Goal: Use online tool/utility: Utilize a website feature to perform a specific function

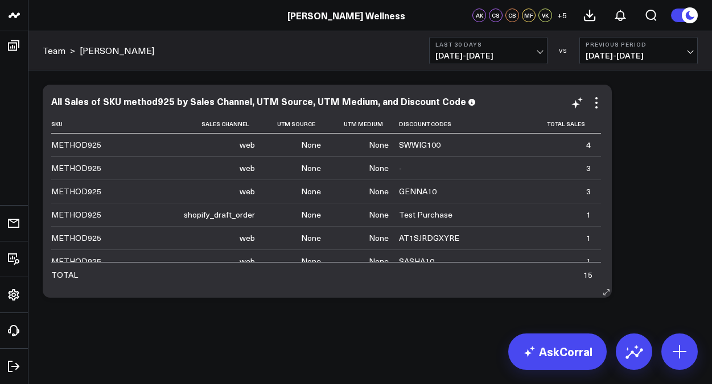
scroll to position [57, 0]
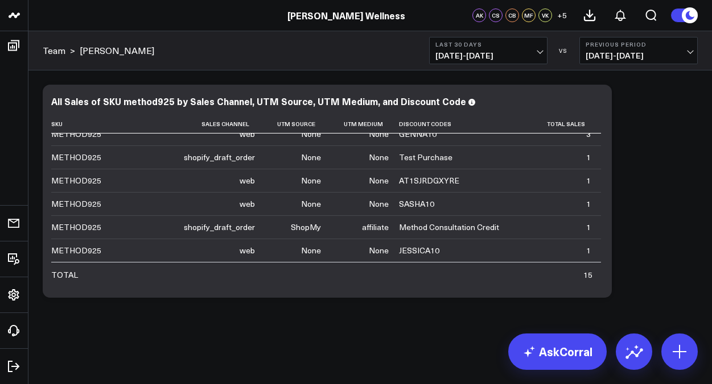
click at [520, 52] on span "[DATE] - [DATE]" at bounding box center [488, 55] width 106 height 9
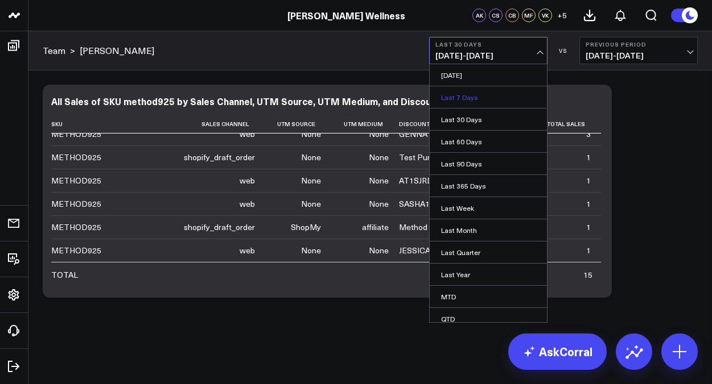
click at [477, 98] on link "Last 7 Days" at bounding box center [487, 97] width 117 height 22
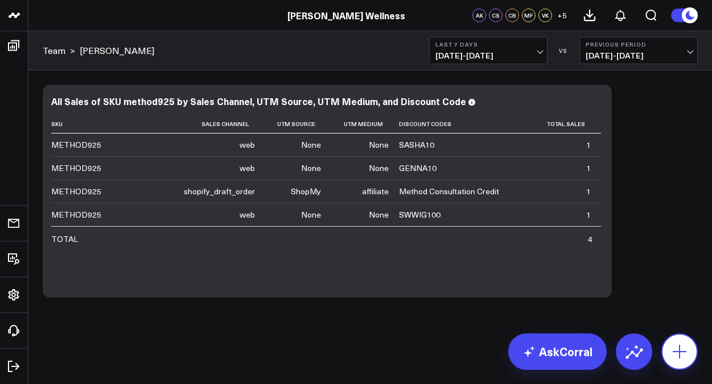
click at [676, 352] on icon at bounding box center [679, 352] width 14 height 14
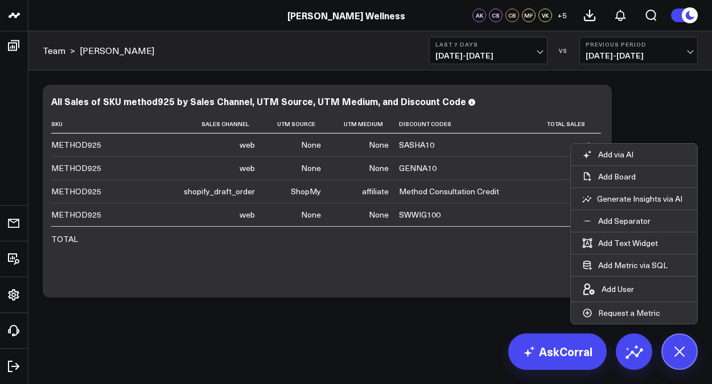
click at [246, 322] on div "Modify via AI Copy link to widget Ask support Remove Create linked copy Executi…" at bounding box center [369, 221] width 683 height 301
click at [626, 200] on p "Generate Insights via AI" at bounding box center [639, 199] width 85 height 10
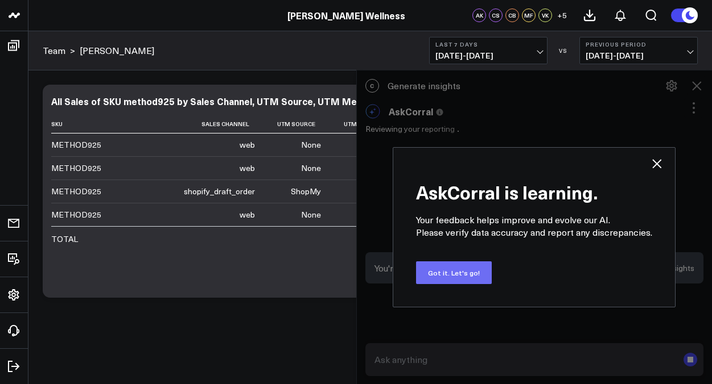
click at [446, 267] on button "Got it. Let's go!" at bounding box center [454, 273] width 76 height 23
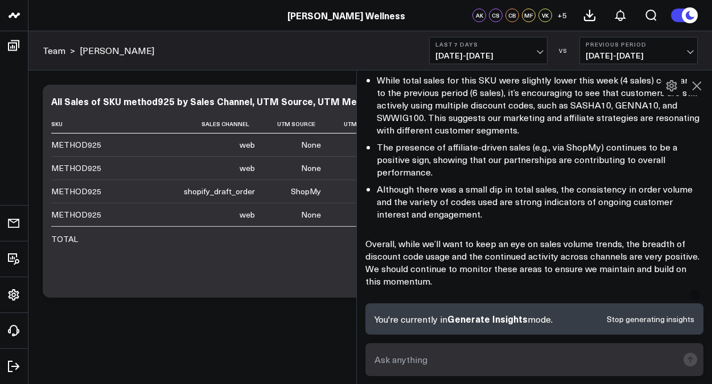
scroll to position [217, 0]
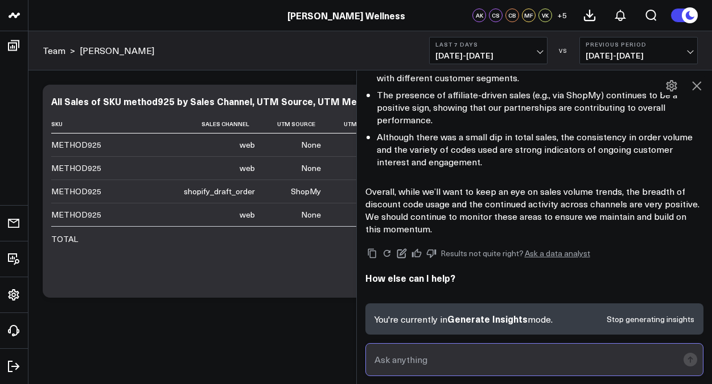
click at [419, 358] on input "text" at bounding box center [524, 360] width 307 height 20
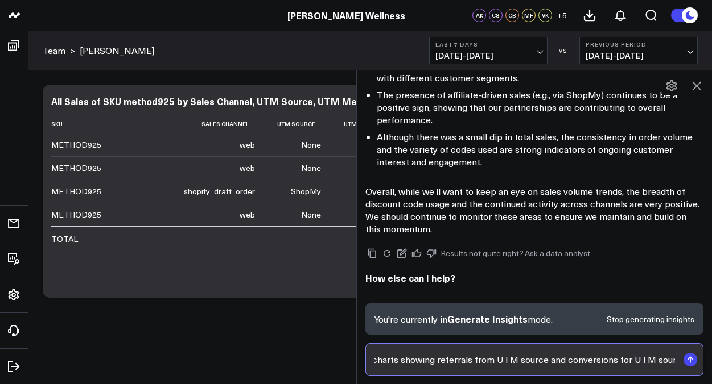
scroll to position [0, 115]
type input "Are you able to pull some charts showing referrals from UTM source and conversi…"
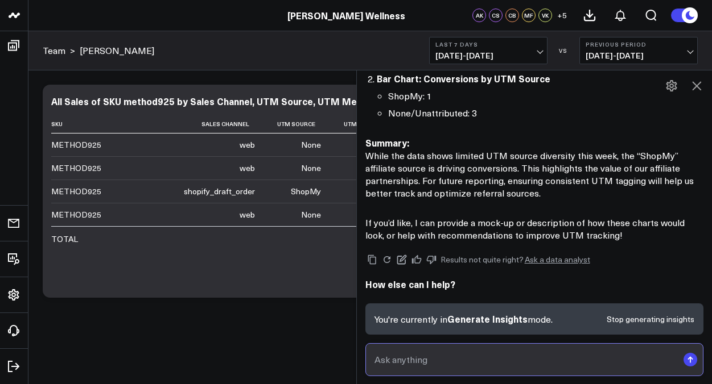
scroll to position [796, 0]
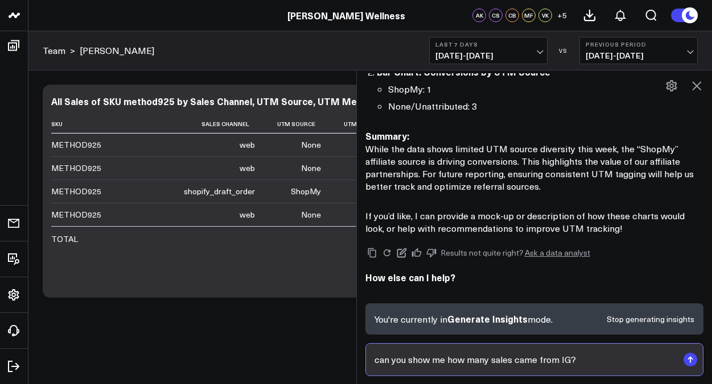
type input "can you show me how many sales came from IG?"
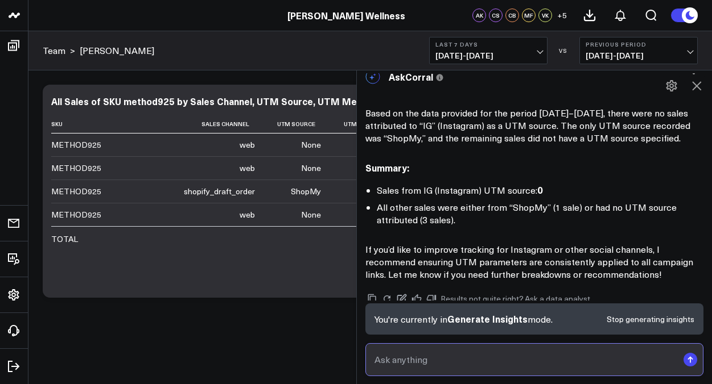
scroll to position [1066, 0]
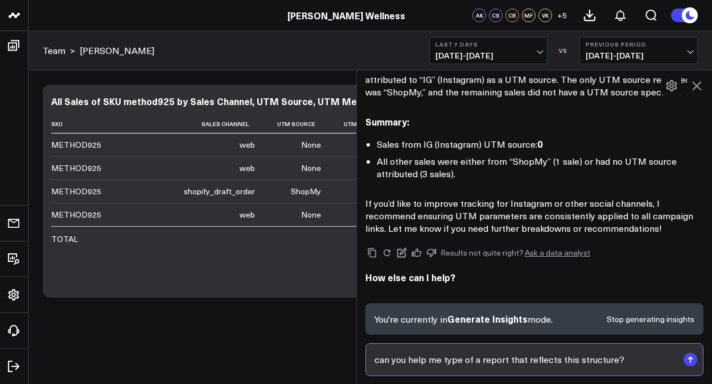
type input "can you help me type of a report that reflects this structure?"
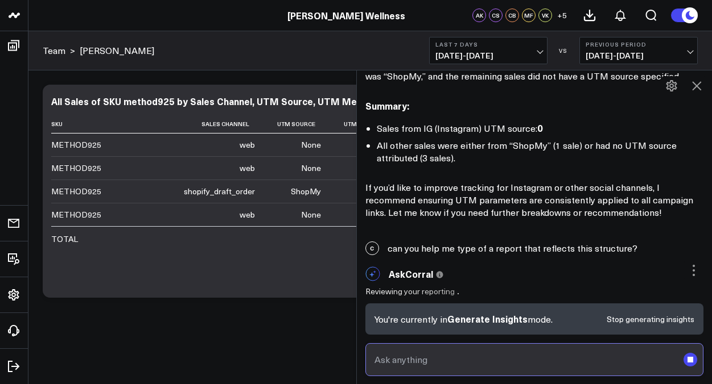
scroll to position [1082, 0]
paste input "Lorem Ipsumd! Si’am con a elitseddoe temp in ut laboreet dol magna aliquae ad m…"
type input "Lorem Ipsumd! Si’am con a elitseddoe temp in ut laboreet dol magna aliquae ad m…"
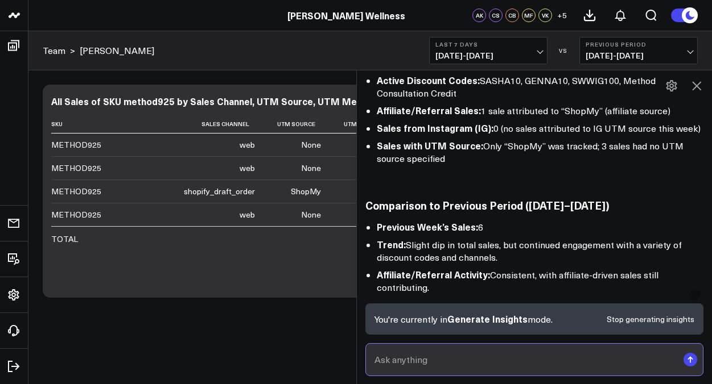
scroll to position [3004, 0]
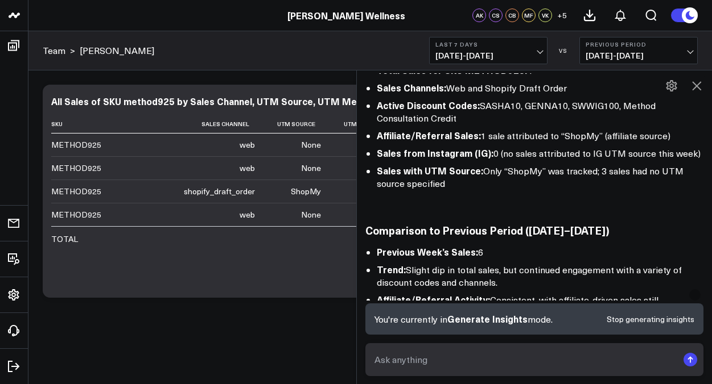
click at [698, 85] on icon at bounding box center [696, 86] width 14 height 14
